Goal: Information Seeking & Learning: Check status

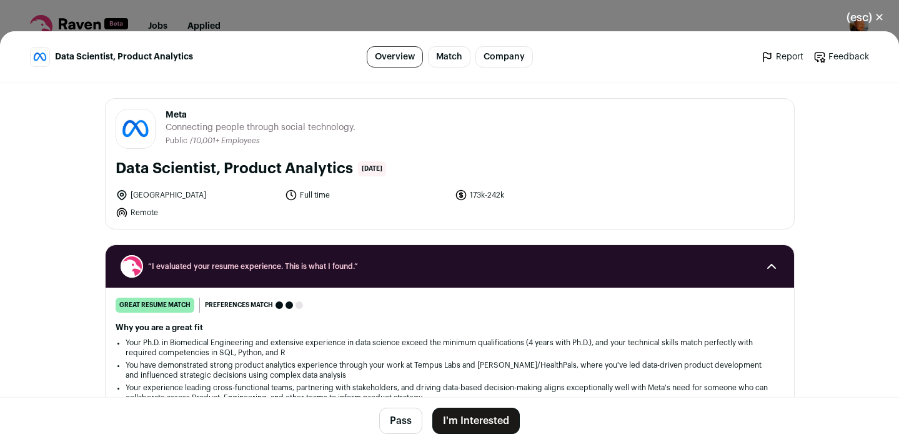
scroll to position [350, 0]
click at [881, 21] on button "(esc) ✕" at bounding box center [865, 17] width 67 height 27
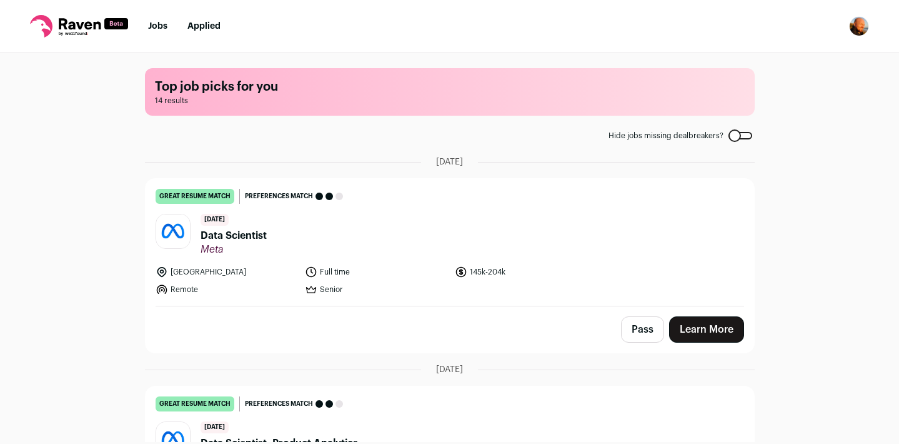
click at [208, 29] on link "Applied" at bounding box center [203, 26] width 33 height 9
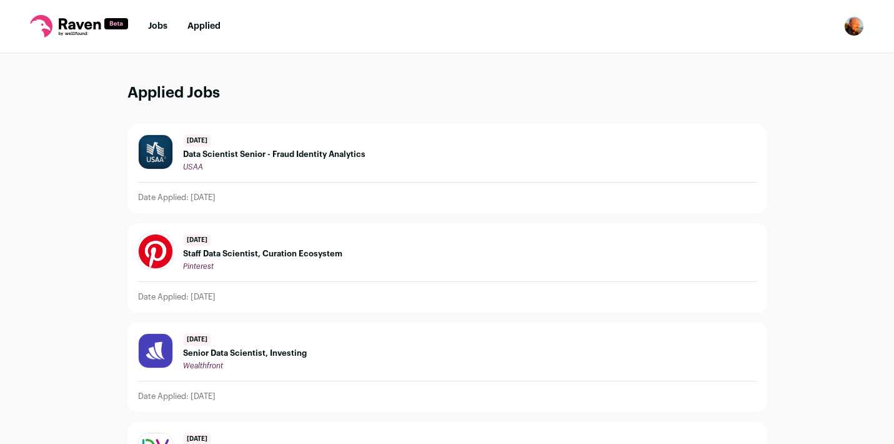
click at [234, 156] on span "Data Scientist Senior - Fraud Identity Analytics" at bounding box center [274, 154] width 182 height 10
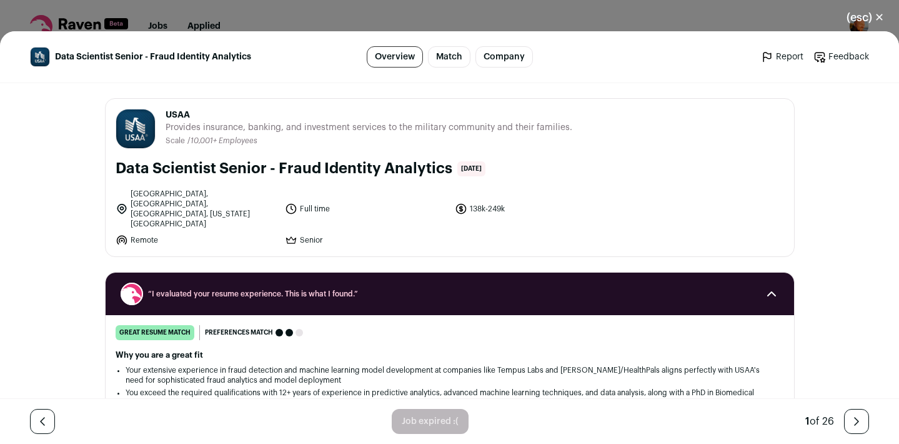
click at [882, 13] on button "(esc) ✕" at bounding box center [865, 17] width 67 height 27
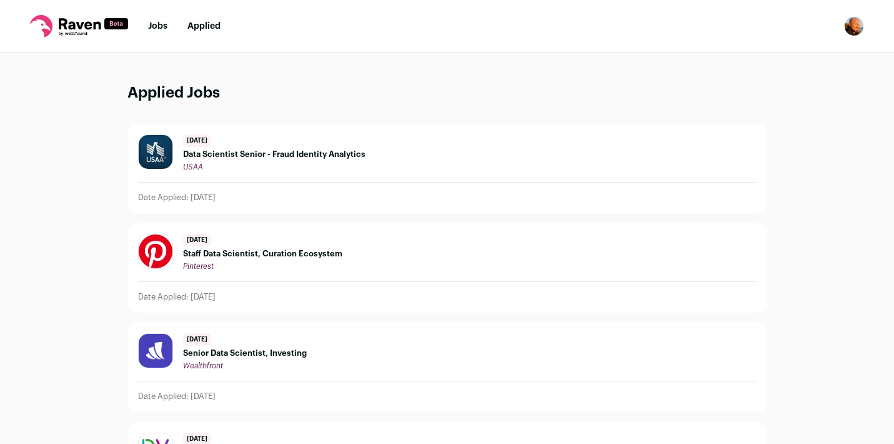
click at [259, 252] on span "Staff Data Scientist, Curation Ecosystem" at bounding box center [262, 254] width 159 height 10
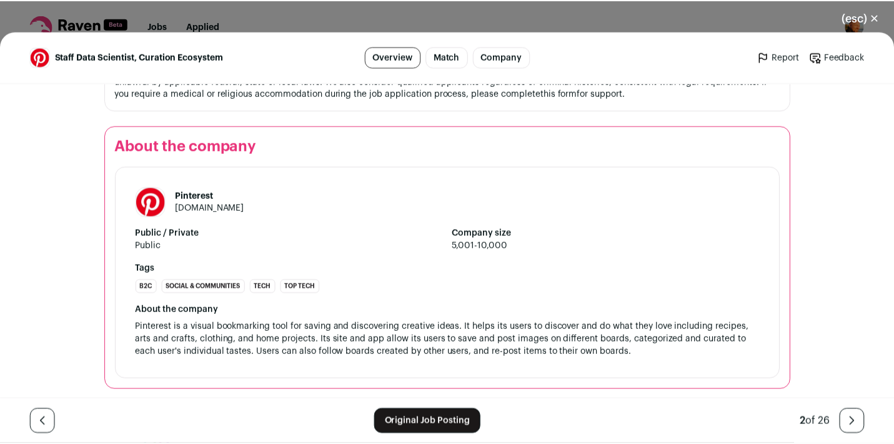
scroll to position [1496, 0]
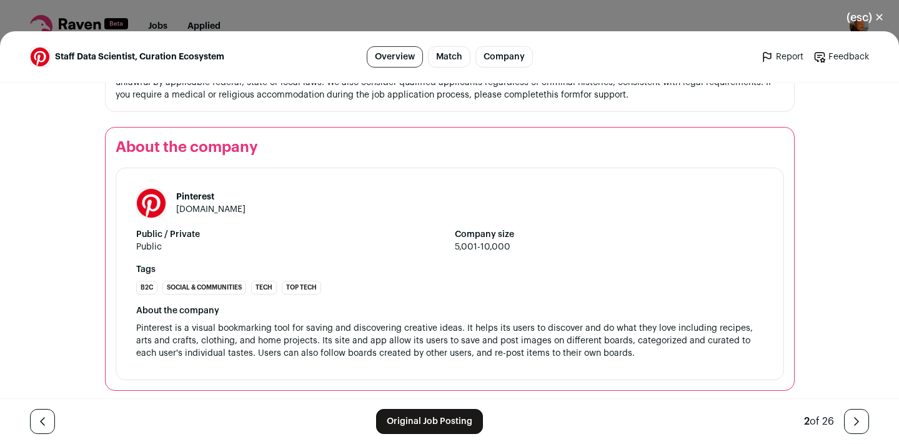
click at [880, 19] on button "(esc) ✕" at bounding box center [865, 17] width 67 height 27
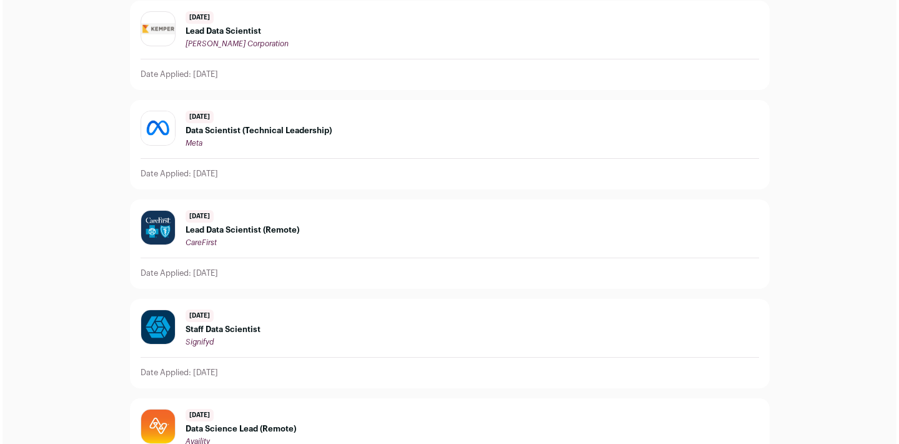
scroll to position [623, 0]
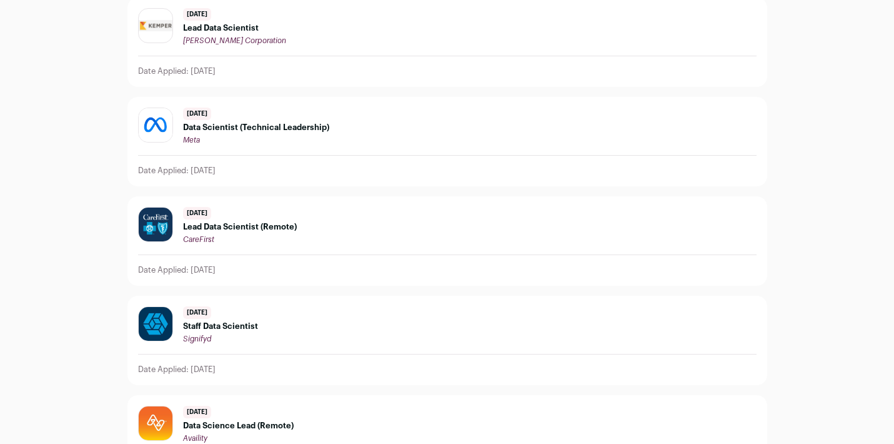
click at [256, 229] on span "Lead Data Scientist (Remote)" at bounding box center [240, 227] width 114 height 10
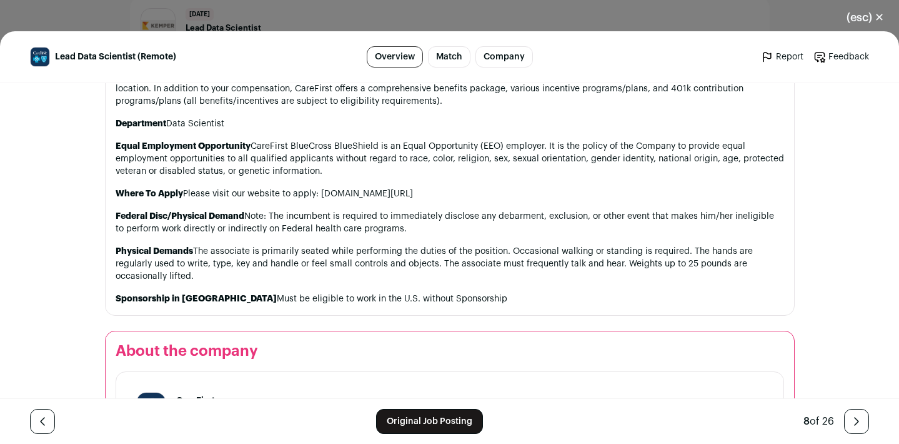
scroll to position [1077, 0]
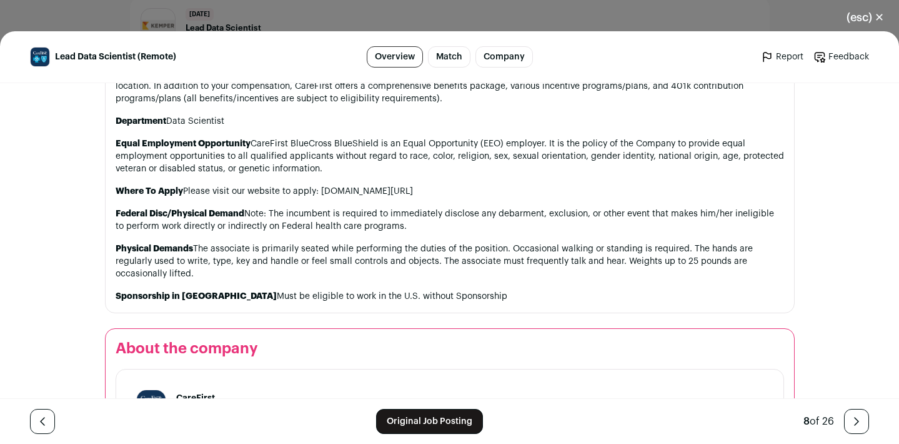
click at [412, 418] on link "Original Job Posting" at bounding box center [429, 421] width 107 height 25
